Goal: Task Accomplishment & Management: Manage account settings

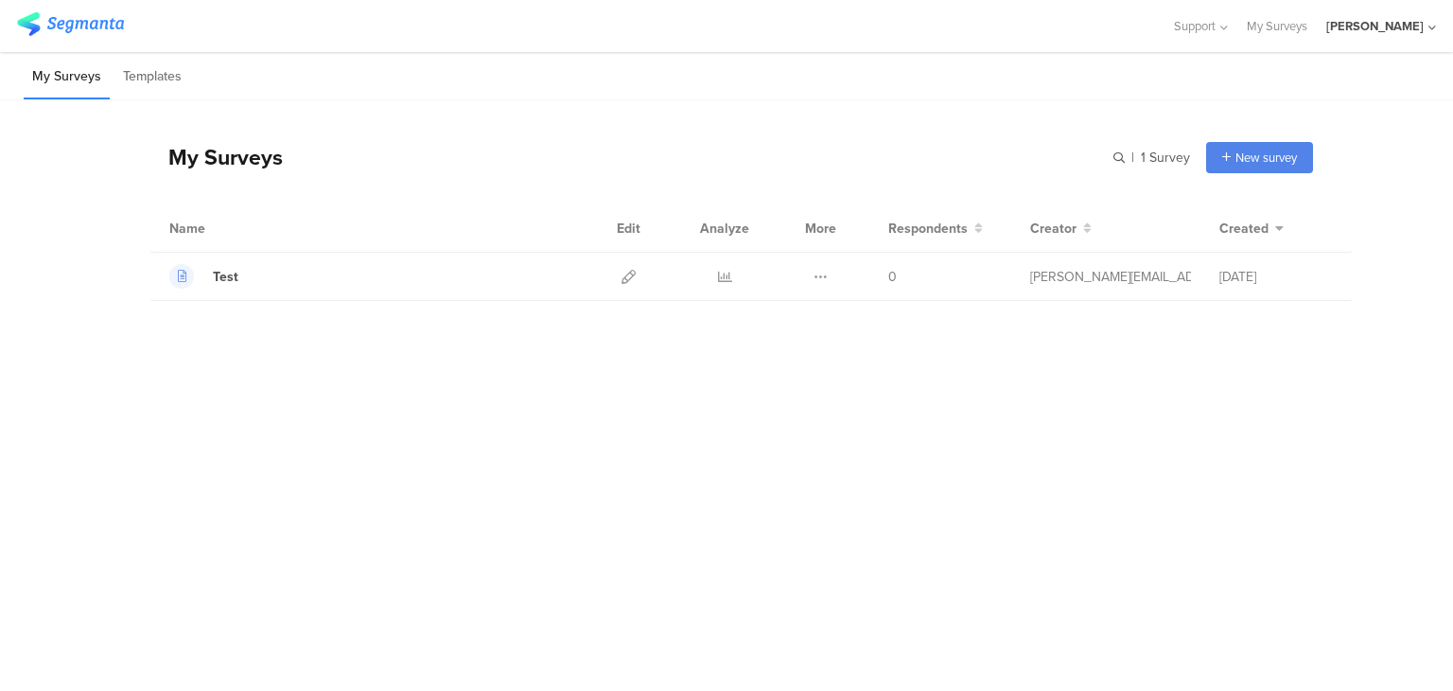
click at [1427, 20] on div "[PERSON_NAME]" at bounding box center [1381, 26] width 110 height 52
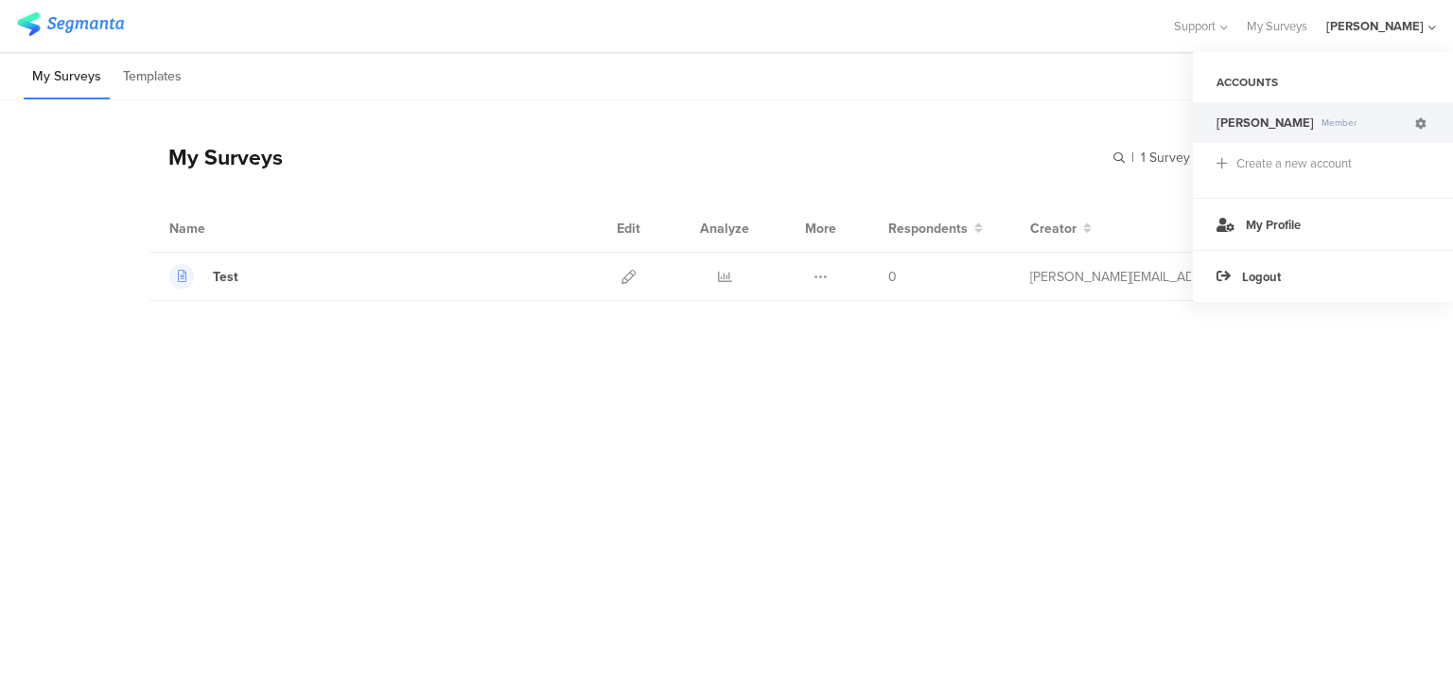
click at [1418, 127] on icon at bounding box center [1420, 123] width 11 height 11
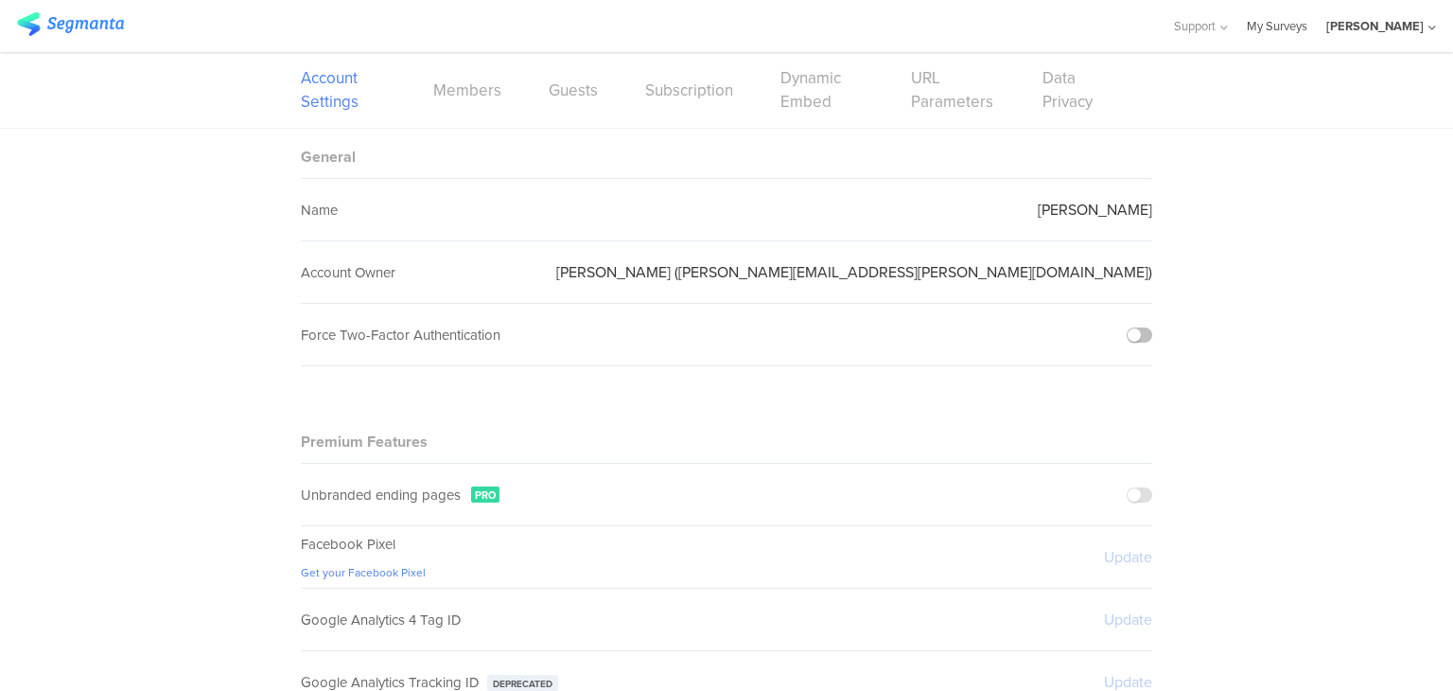
click at [1307, 34] on link "My Surveys" at bounding box center [1277, 26] width 61 height 52
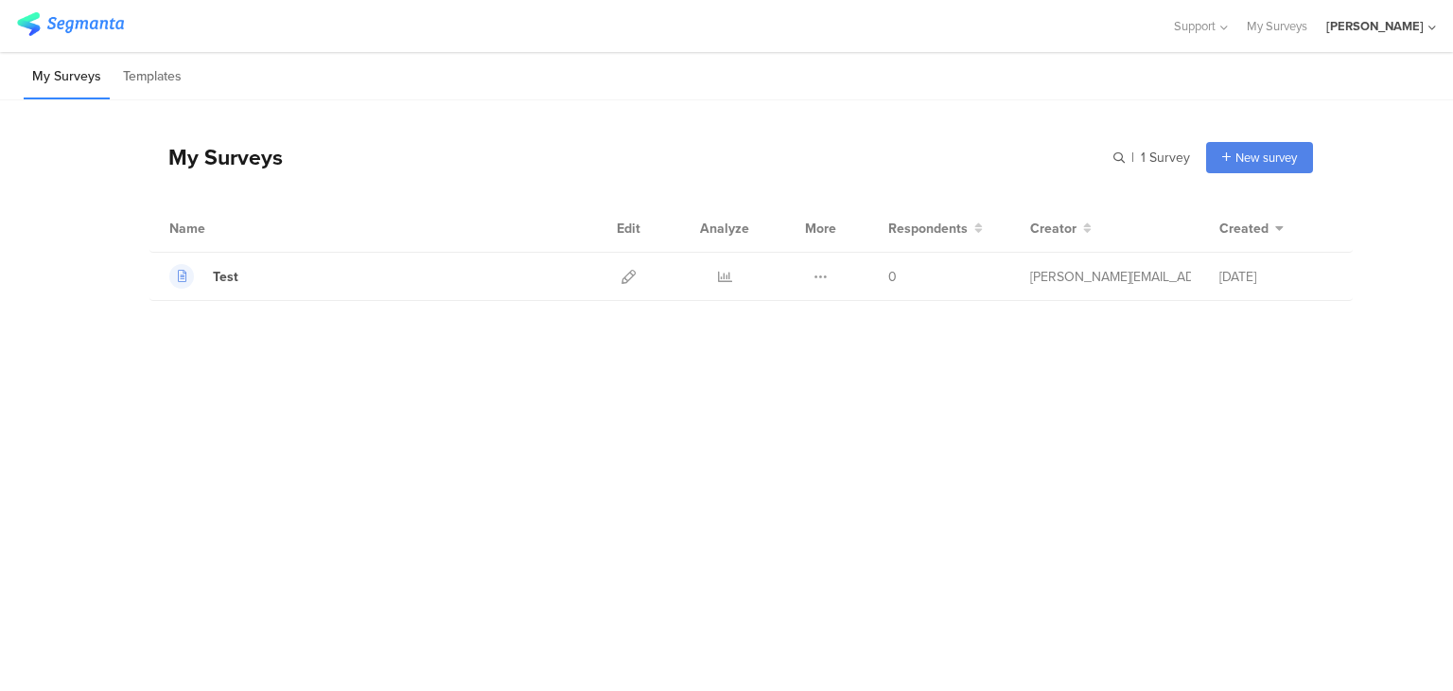
click at [1412, 29] on div "[PERSON_NAME]" at bounding box center [1374, 26] width 97 height 18
